Goal: Task Accomplishment & Management: Use online tool/utility

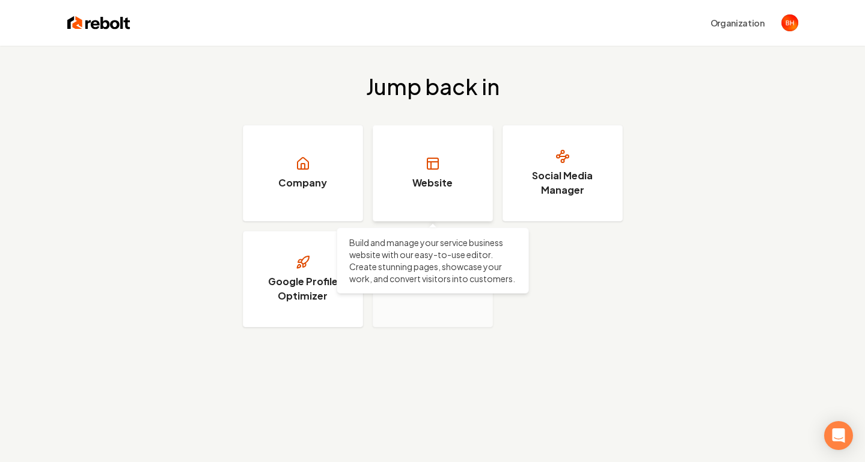
click at [419, 165] on link "Website" at bounding box center [433, 173] width 120 height 96
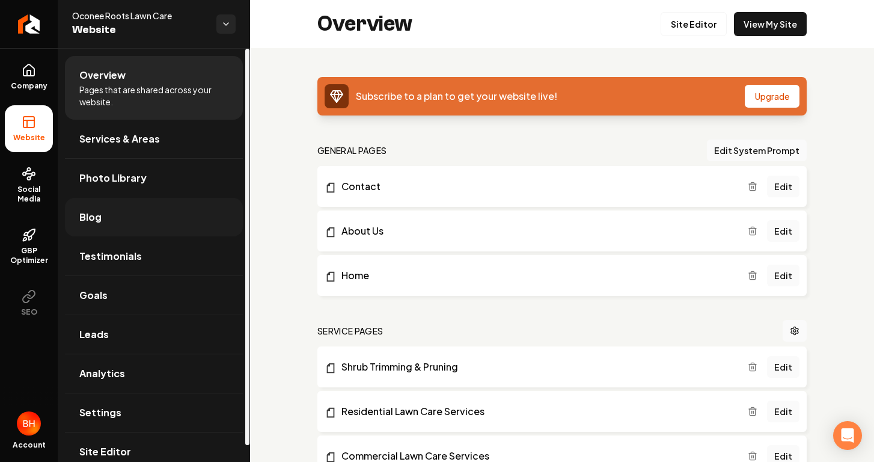
click at [141, 218] on link "Blog" at bounding box center [154, 217] width 178 height 38
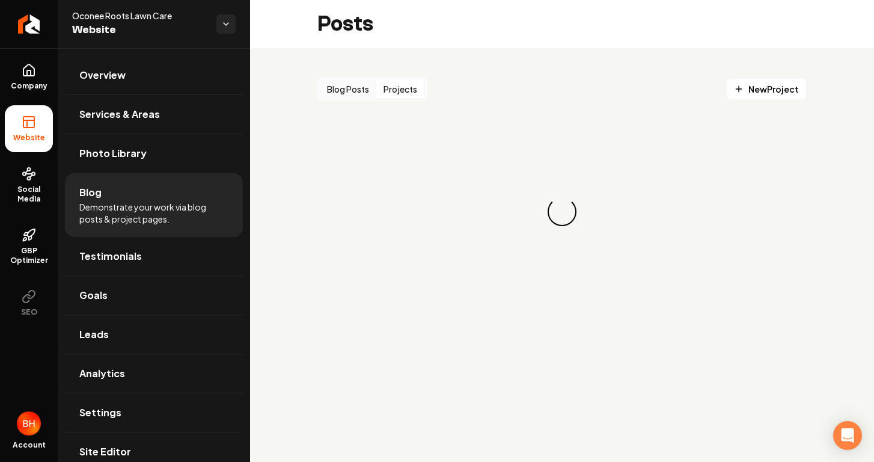
click at [412, 84] on button "Projects" at bounding box center [400, 88] width 48 height 19
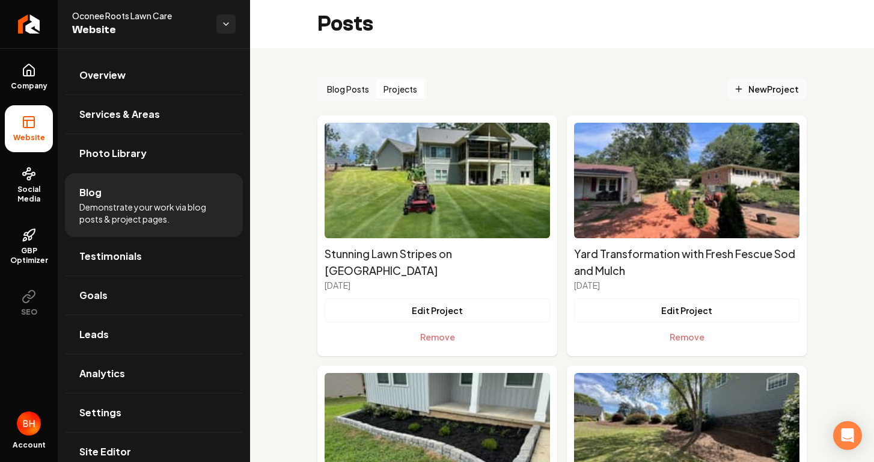
click at [747, 94] on span "New Project" at bounding box center [766, 89] width 65 height 13
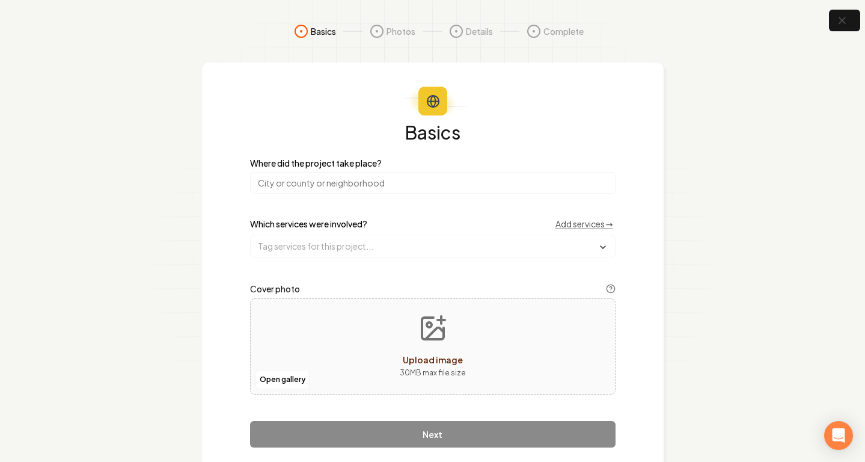
click at [438, 191] on input "search" at bounding box center [433, 183] width 366 height 22
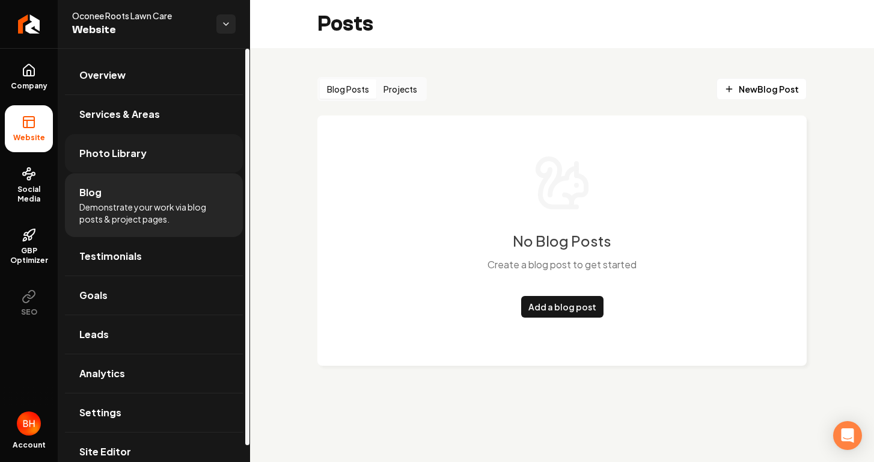
click at [138, 159] on span "Photo Library" at bounding box center [112, 153] width 67 height 14
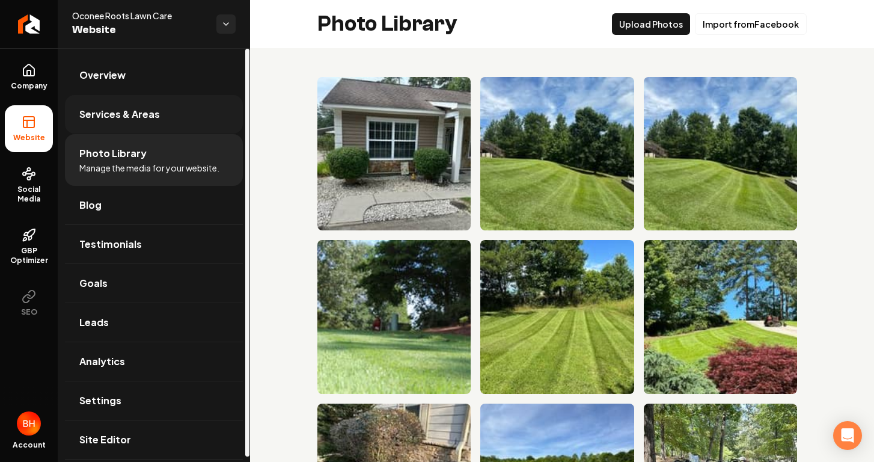
click at [151, 111] on span "Services & Areas" at bounding box center [119, 114] width 81 height 14
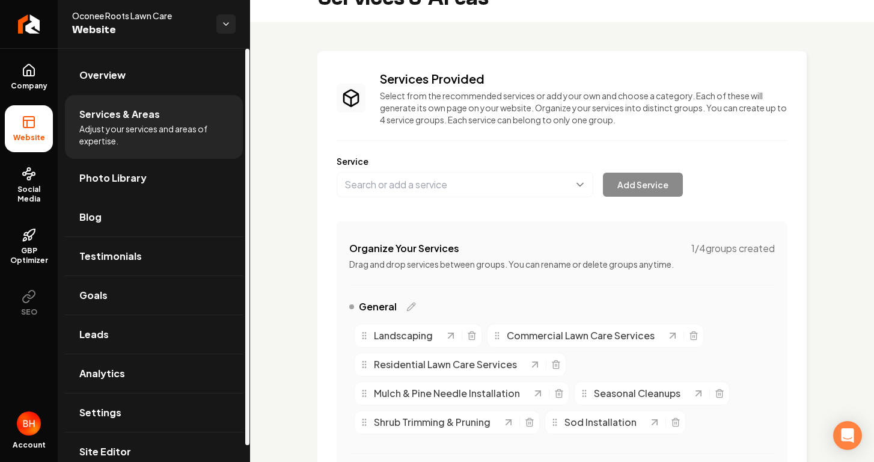
scroll to position [190, 0]
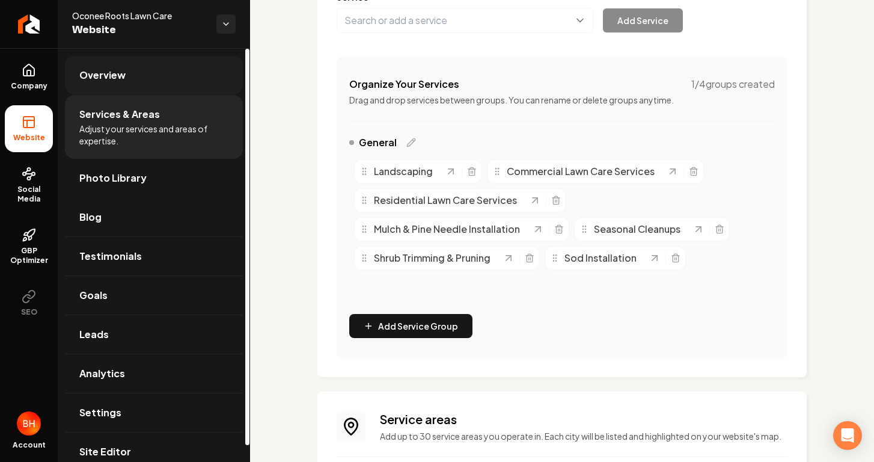
click at [181, 73] on link "Overview" at bounding box center [154, 75] width 178 height 38
